Goal: Information Seeking & Learning: Check status

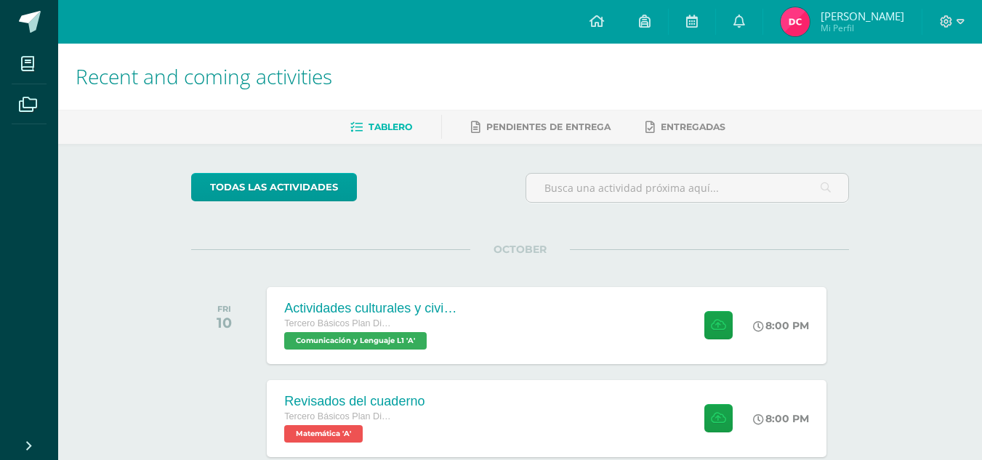
click at [809, 19] on img at bounding box center [794, 21] width 29 height 29
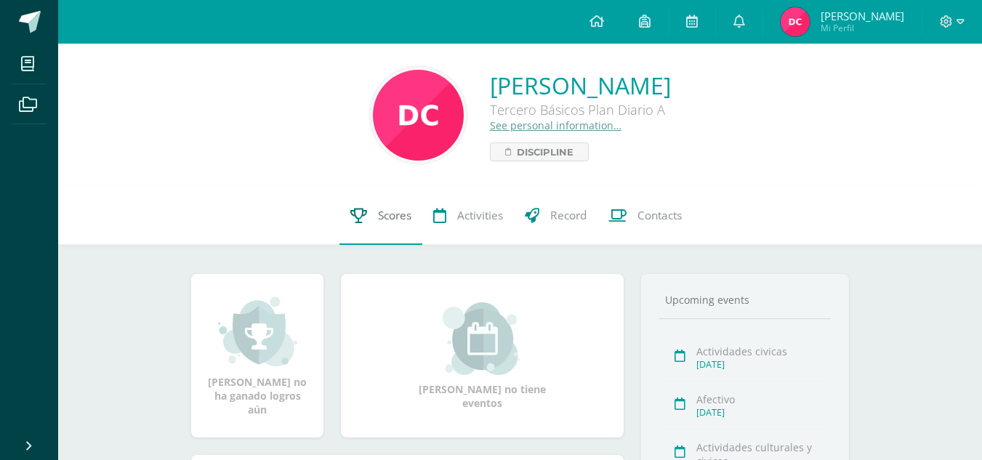
click at [384, 207] on link "Scores" at bounding box center [380, 216] width 83 height 58
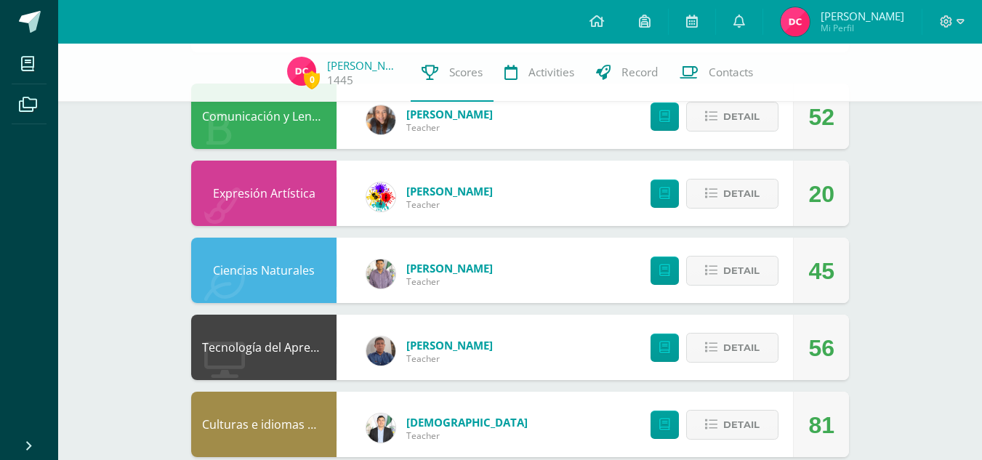
scroll to position [218, 0]
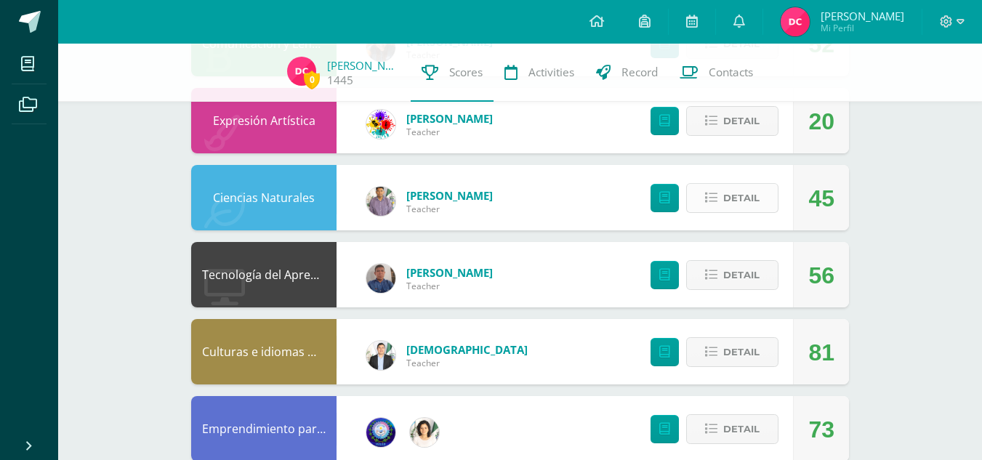
click at [708, 191] on button "Detail" at bounding box center [732, 198] width 92 height 30
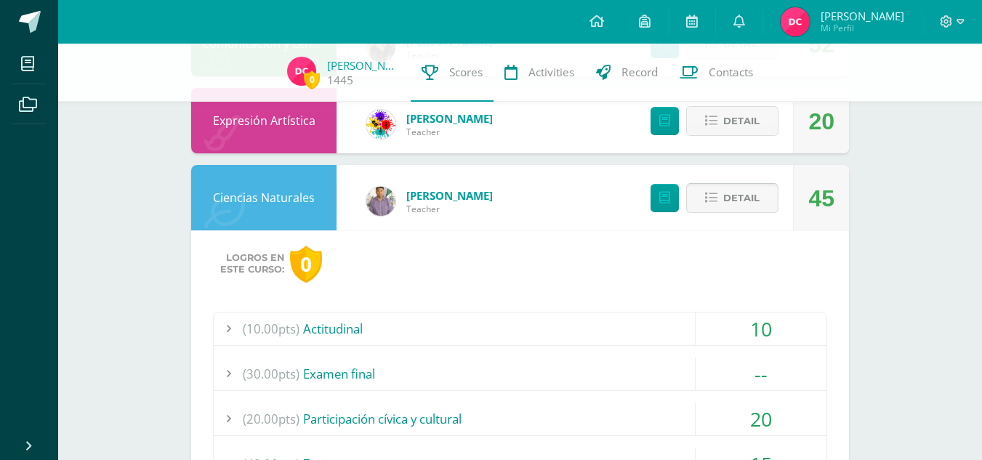
click at [708, 191] on button "Detail" at bounding box center [732, 198] width 92 height 30
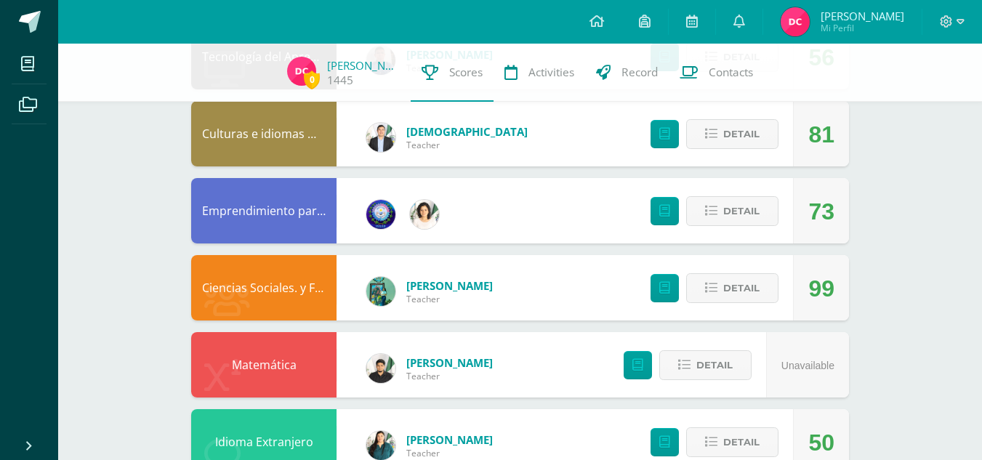
scroll to position [363, 0]
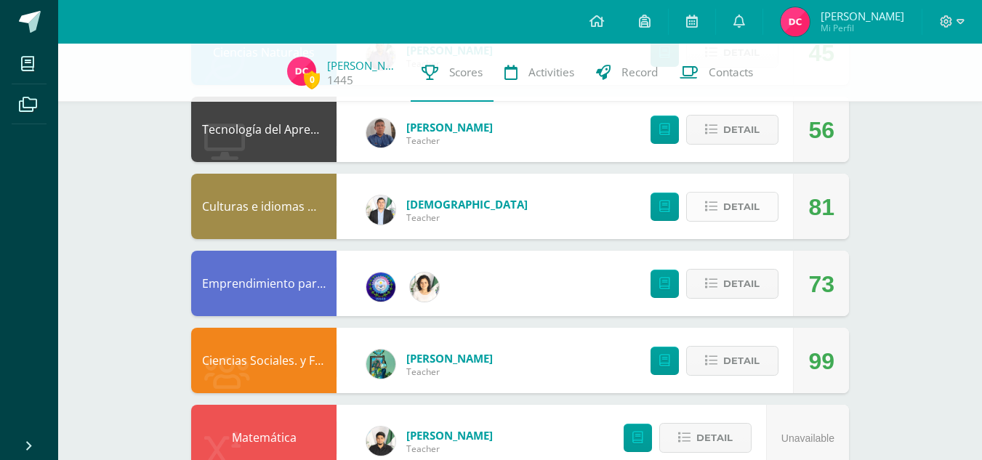
click at [725, 199] on span "Detail" at bounding box center [741, 206] width 36 height 27
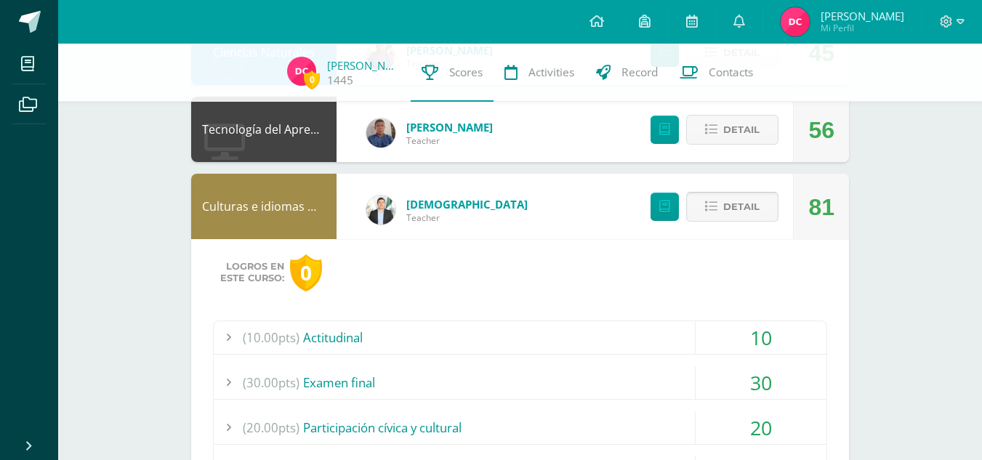
click at [725, 199] on span "Detail" at bounding box center [741, 206] width 36 height 27
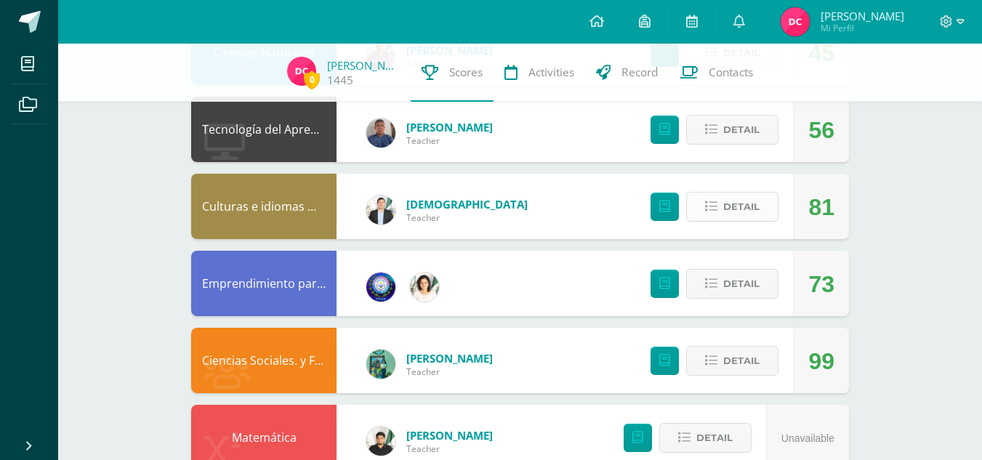
click at [725, 199] on span "Detail" at bounding box center [741, 206] width 36 height 27
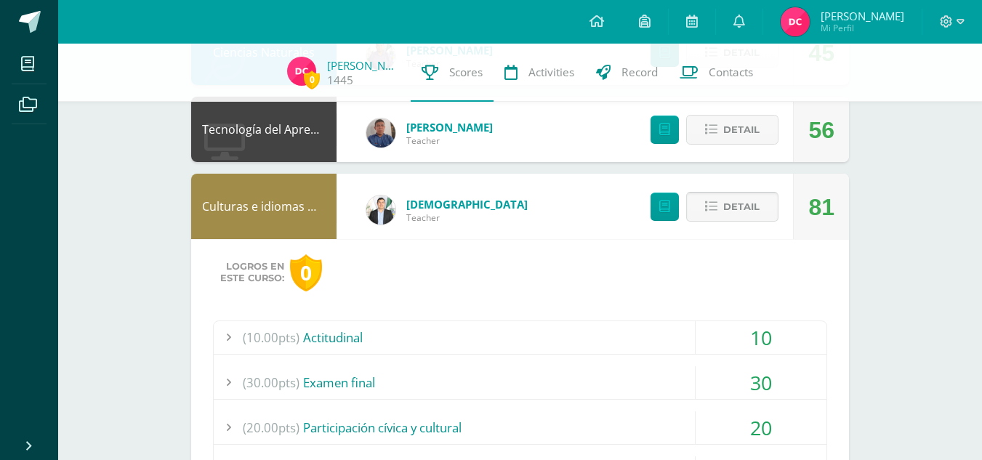
scroll to position [436, 0]
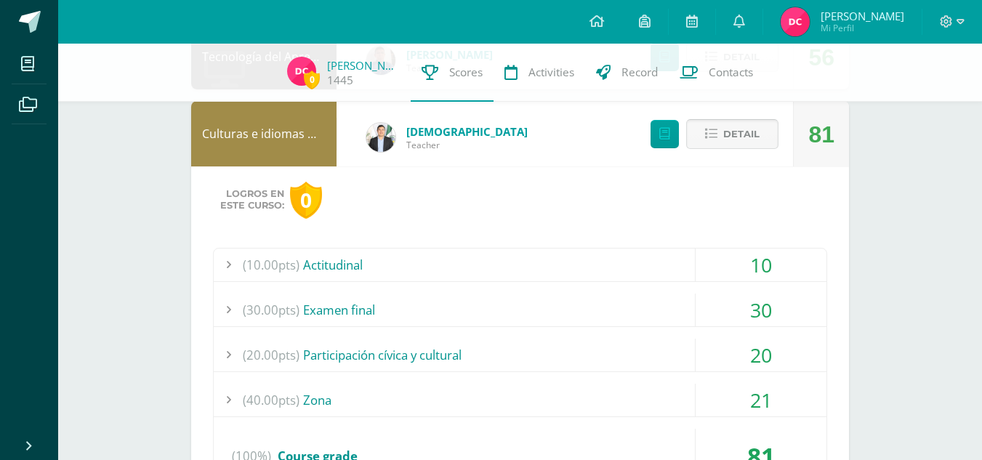
click at [761, 140] on button "Detail" at bounding box center [732, 134] width 92 height 30
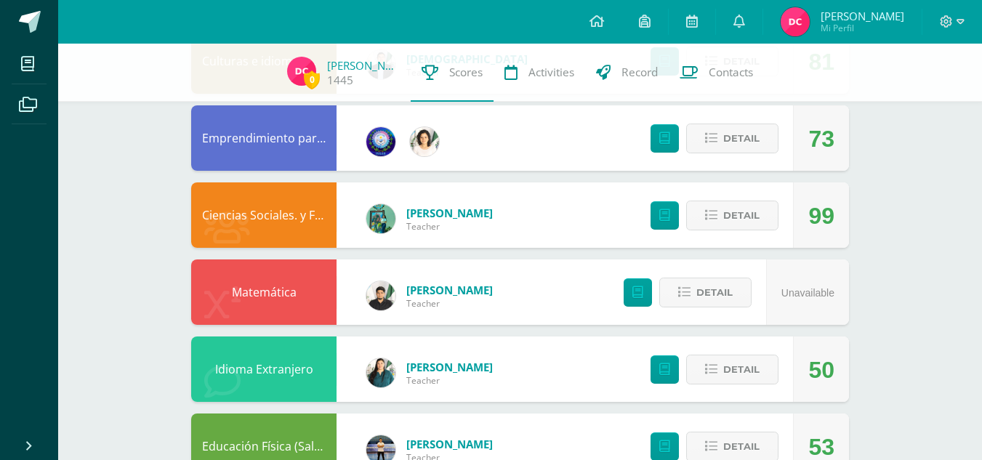
scroll to position [557, 0]
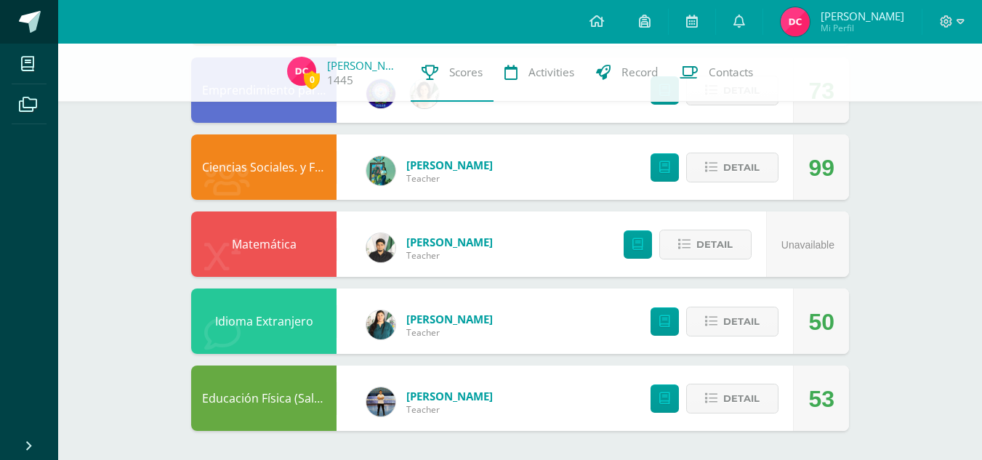
click at [36, 21] on span at bounding box center [30, 22] width 22 height 22
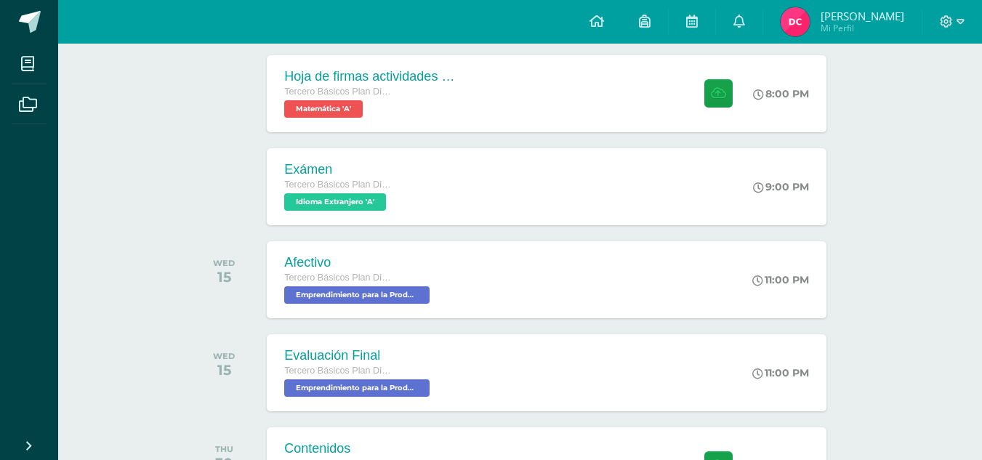
scroll to position [522, 0]
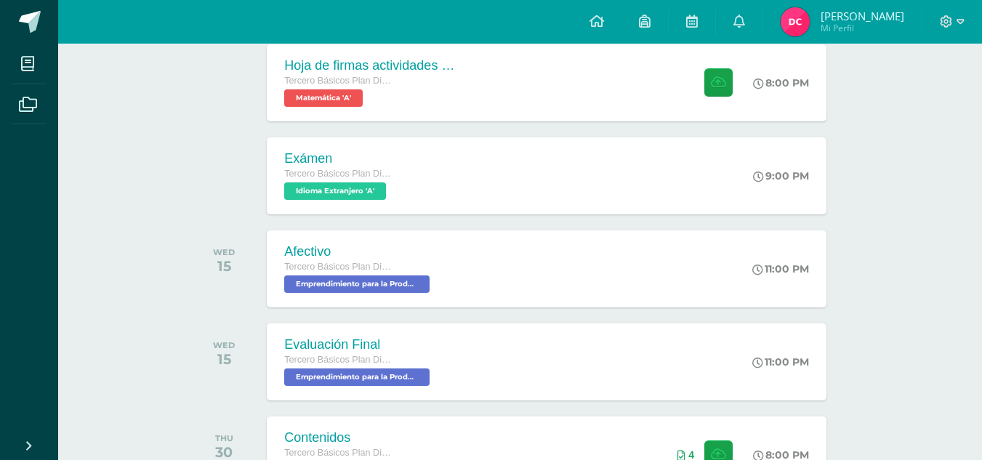
drag, startPoint x: 965, startPoint y: 360, endPoint x: 972, endPoint y: 328, distance: 31.9
click at [972, 328] on div "Recent and coming activities Tablero Pendientes de entrega Entregadas todas las…" at bounding box center [520, 49] width 924 height 1054
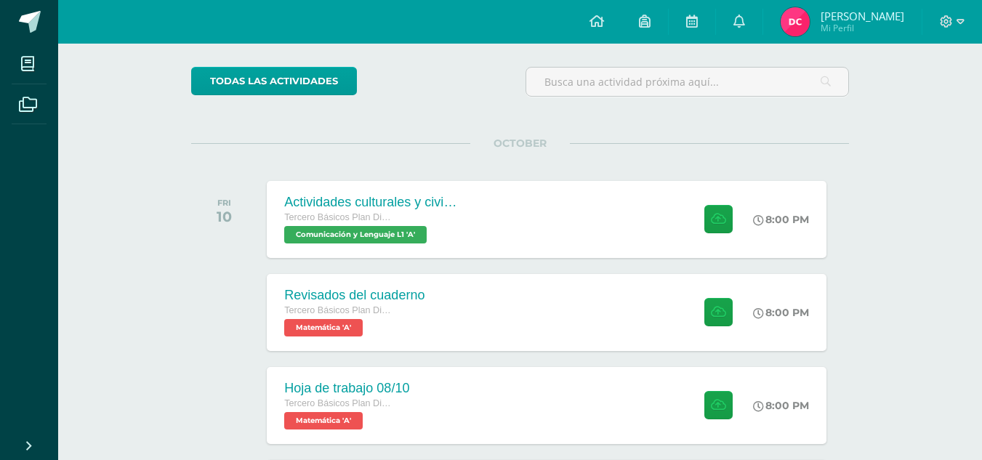
scroll to position [105, 0]
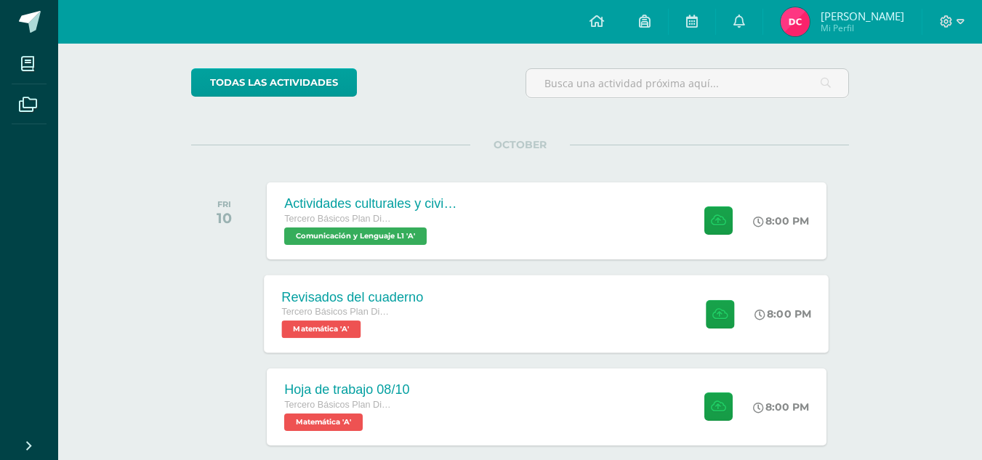
click at [780, 323] on div "8:00 PM" at bounding box center [790, 314] width 77 height 78
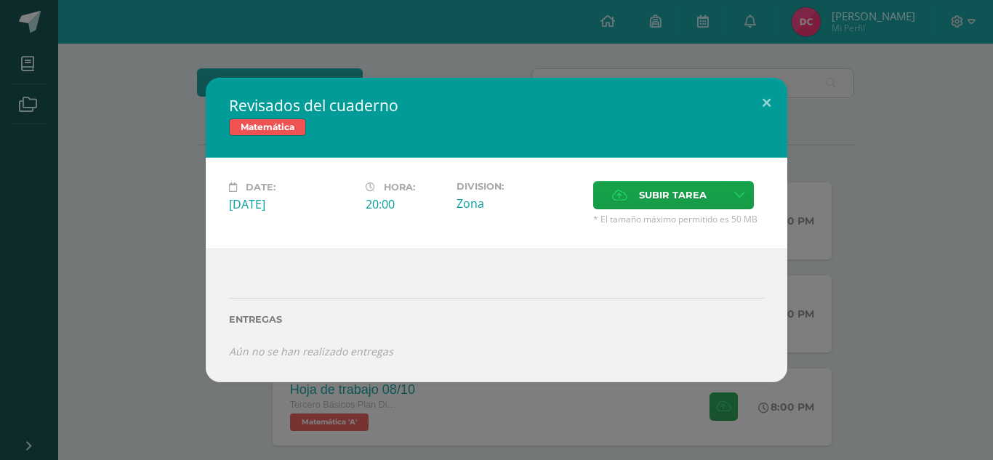
click at [911, 229] on div "Revisados del cuaderno Matemática Date: [DATE] Hora: 20:00 Division: Zona" at bounding box center [496, 230] width 981 height 304
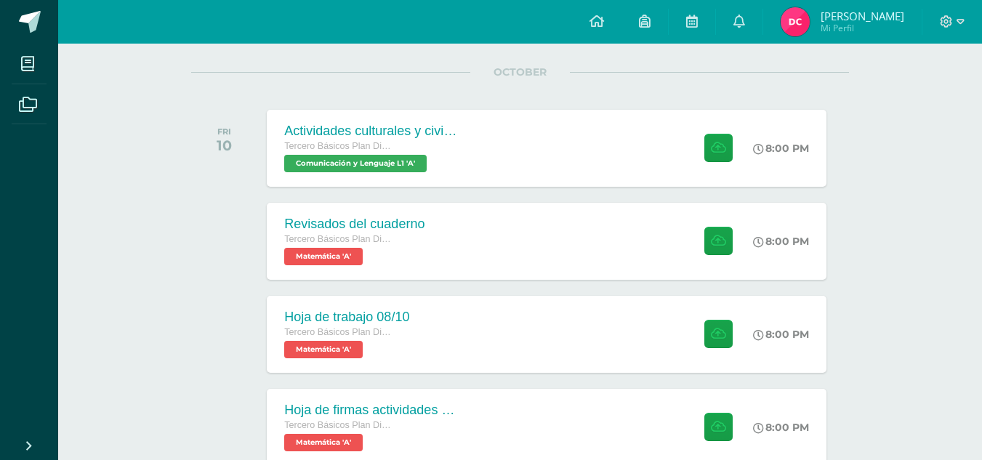
scroll to position [250, 0]
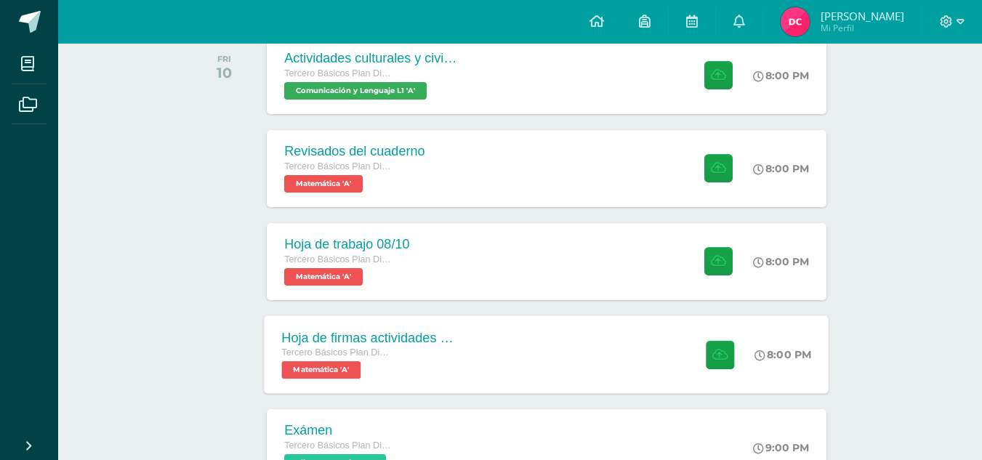
click at [484, 368] on div "Hoja de firmas actividades culturales Tercero Básicos Plan Diario Matemática 'A…" at bounding box center [546, 354] width 565 height 78
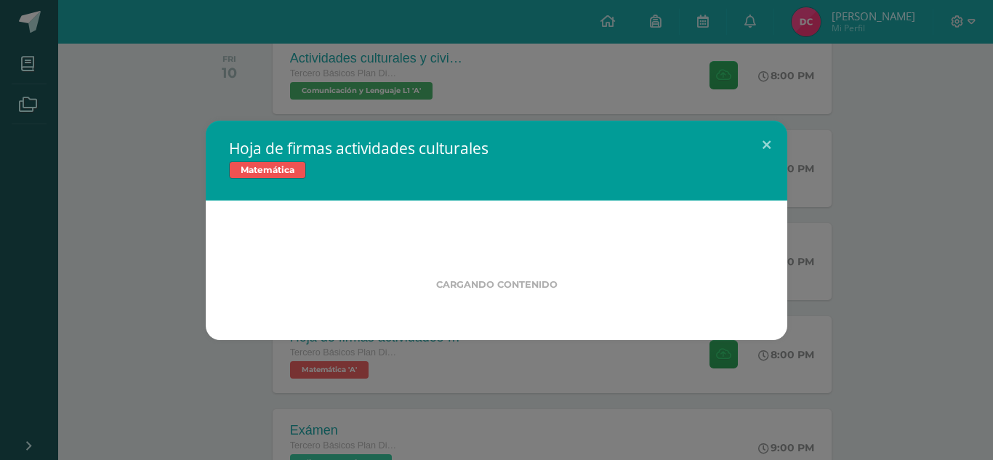
drag, startPoint x: 162, startPoint y: 207, endPoint x: 175, endPoint y: 210, distance: 13.4
click at [174, 210] on div "Hoja de firmas actividades culturales Matemática Cargando contenido" at bounding box center [496, 230] width 981 height 219
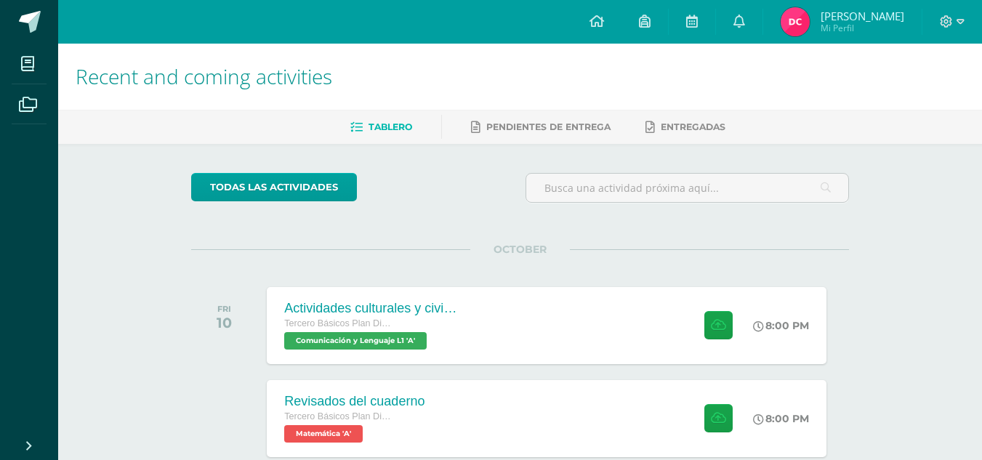
scroll to position [73, 0]
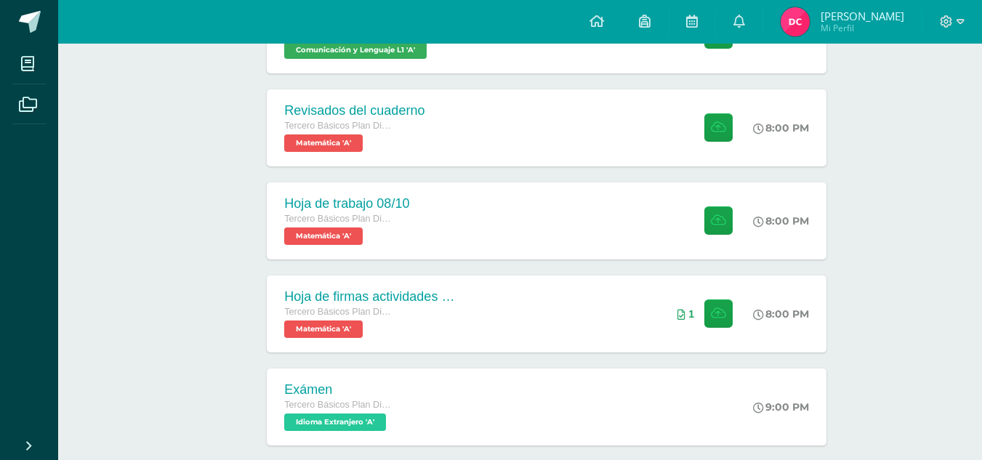
scroll to position [218, 0]
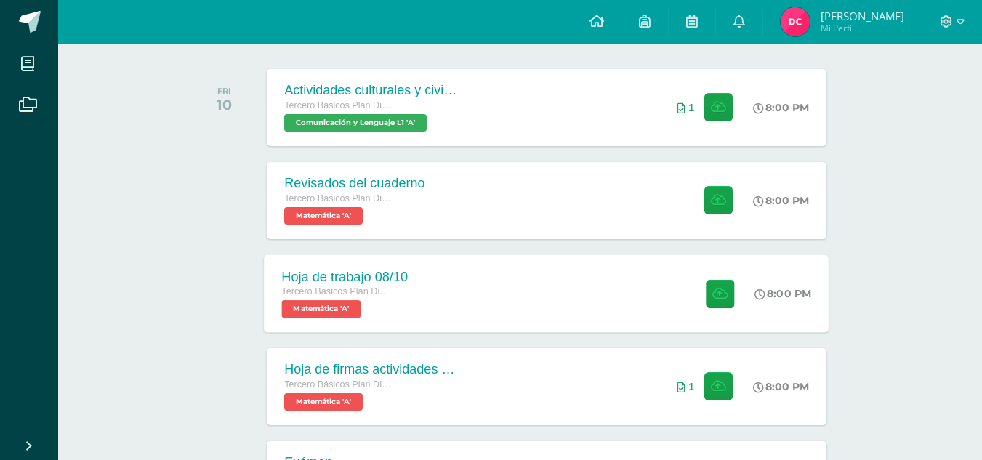
click at [524, 304] on div "Hoja de trabajo 08/10 Tercero Básicos Plan Diario Matemática 'A' 8:00 PM Hoja d…" at bounding box center [546, 293] width 565 height 78
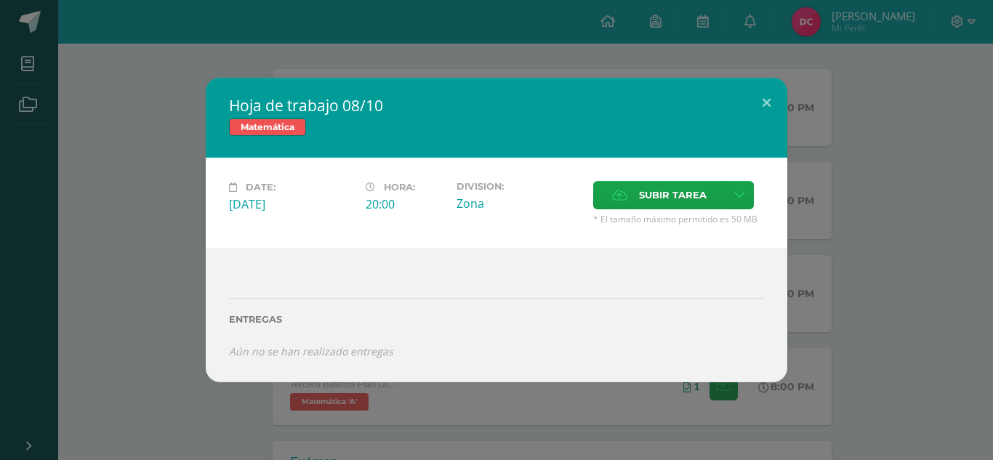
click at [686, 59] on div "Hoja de trabajo 08/10 Matemática Date: Friday 10 de October Hora: 20:00 Divisio…" at bounding box center [496, 230] width 993 height 460
